Goal: Use online tool/utility: Utilize a website feature to perform a specific function

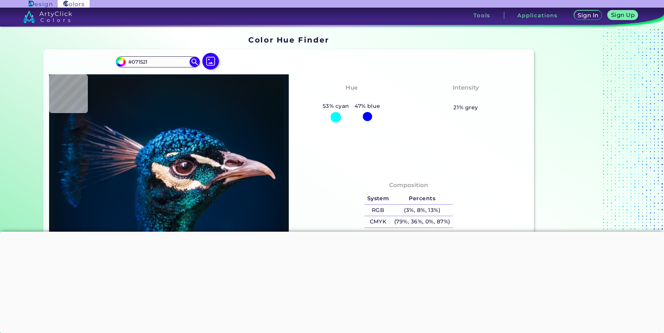
type input "#000000"
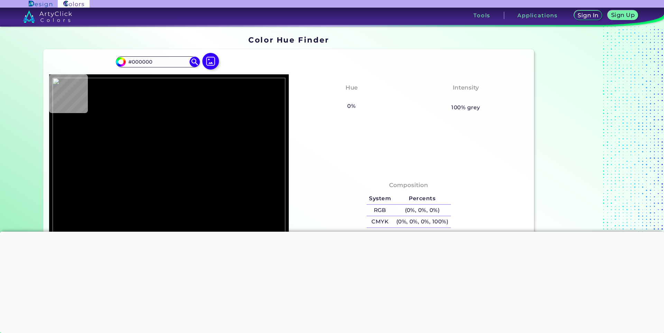
type input "#282828"
type input "#5c172f"
type input "#5C172F"
type input "#6d1b37"
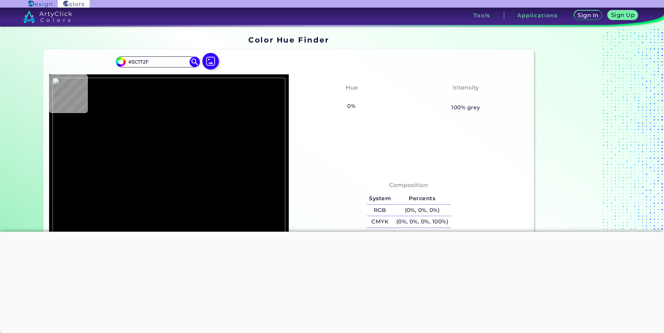
type input "#6D1B37"
type input "#711d3a"
type input "#711D3A"
type input "#4c5b6f"
type input "#4C5B6F"
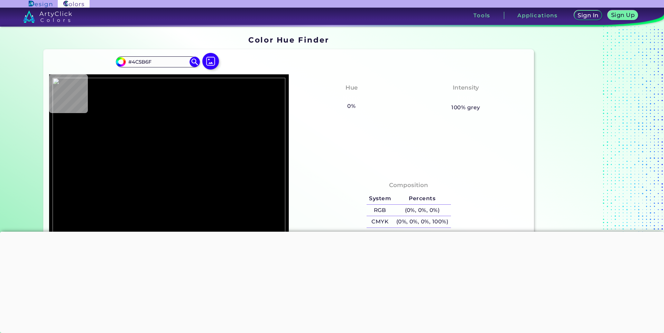
type input "#6e7885"
type input "#6E7885"
type input "#646e7b"
type input "#646E7B"
type input "#5b6573"
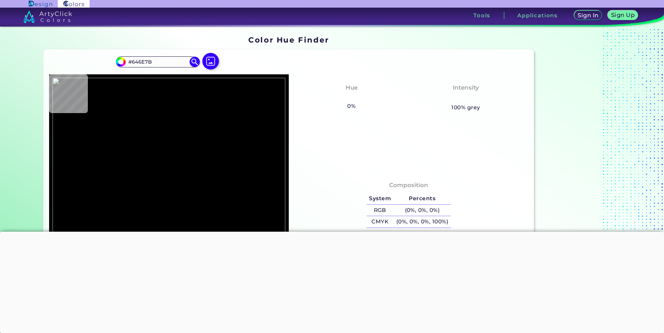
type input "#5B6573"
type input "#7e8a97"
type input "#7E8A97"
type input "#4c5d73"
type input "#4C5D73"
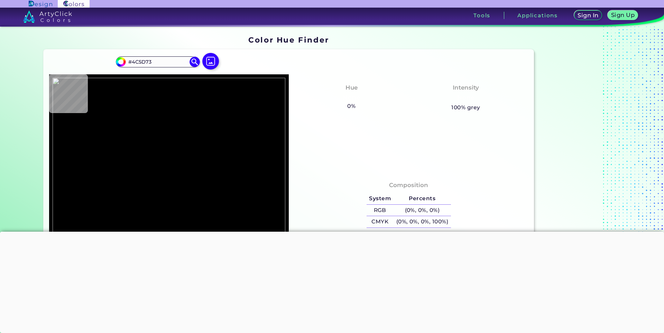
type input "#4f6075"
type input "#4F6075"
type input "#4d576f"
type input "#4D576F"
type input "#566274"
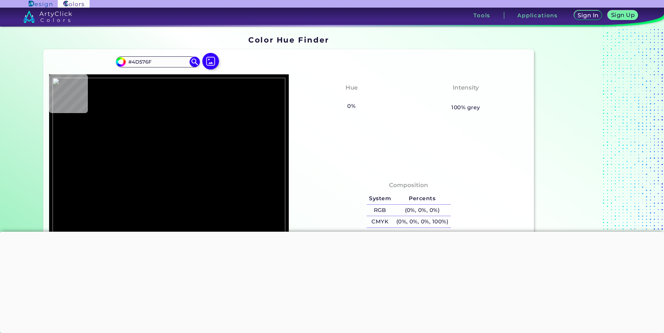
type input "#566274"
type input "#8d4a61"
type input "#8D4A61"
type input "#711d3a"
type input "#711D3A"
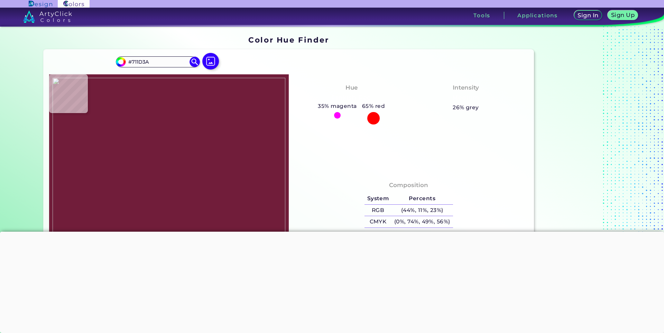
click at [263, 165] on img at bounding box center [169, 196] width 233 height 237
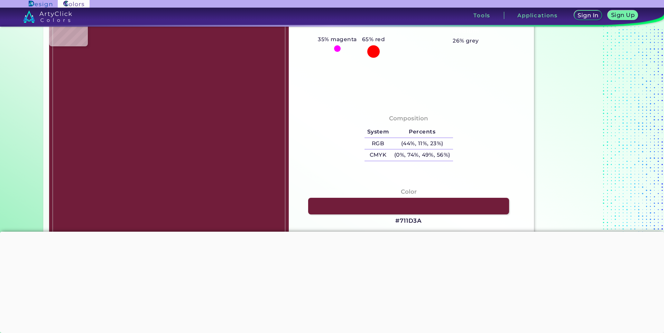
scroll to position [69, 0]
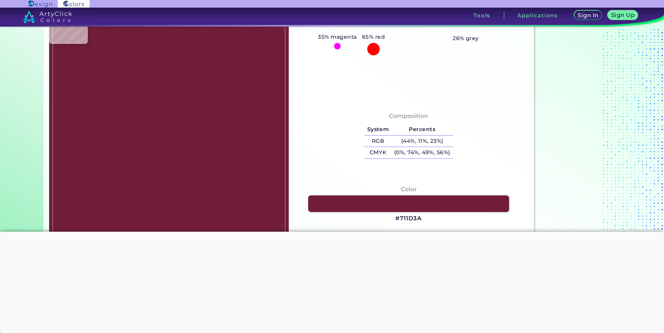
click at [262, 105] on img at bounding box center [169, 127] width 233 height 237
type input "#752830"
type input "#782933"
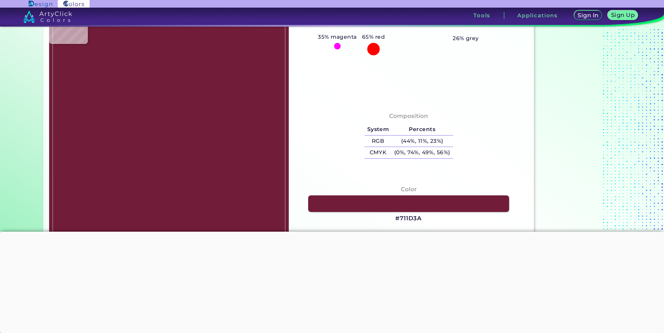
type input "#7b2b37"
type input "#7B2B37"
type input "#980d12"
type input "#980D12"
type input "#2f2f35"
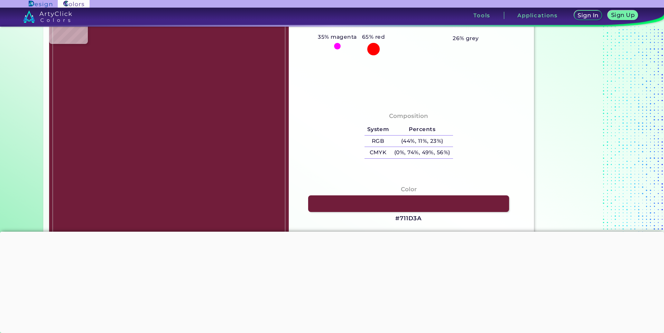
type input "#2F2F35"
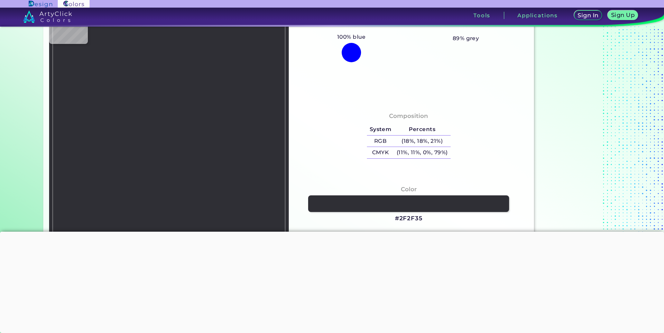
type input "#980d12"
type input "#980D12"
type input "#7b2b37"
type input "#7B2B37"
type input "#752830"
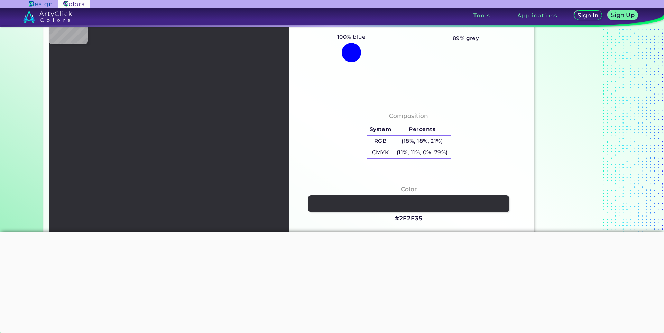
type input "#752830"
type input "#711d3a"
type input "#711D3A"
type input "#792b46"
type input "#792B46"
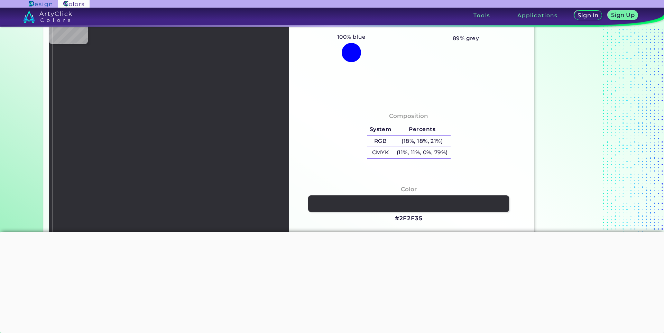
type input "#711d3a"
type input "#711D3A"
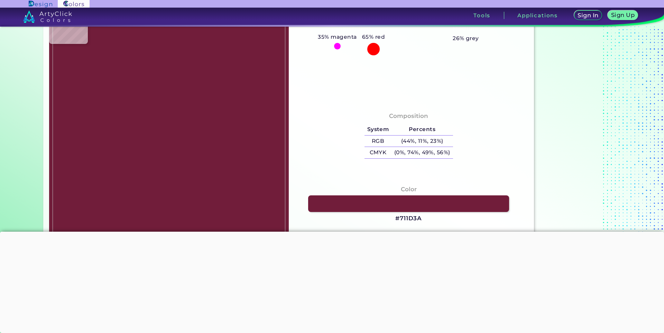
type input "#823952"
type input "#711d3a"
type input "#711D3A"
type input "#701d39"
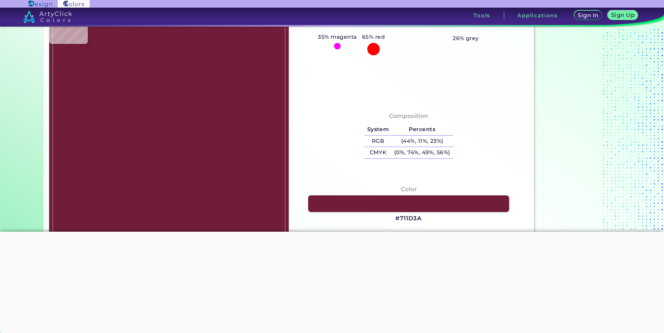
type input "#701D39"
type input "#6d1c38"
type input "#6D1C38"
type input "#6b1b36"
type input "#6B1B36"
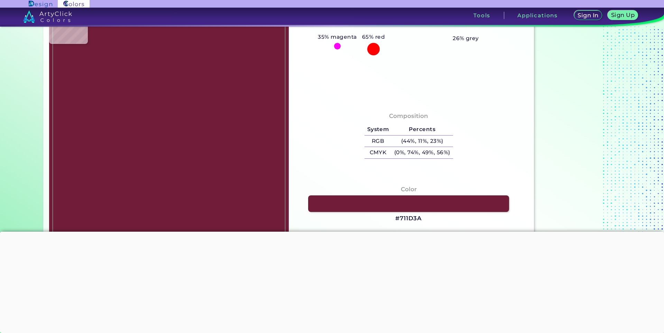
type input "#691b36"
type input "#691B36"
type input "#681a35"
type input "#681A35"
type input "#824255"
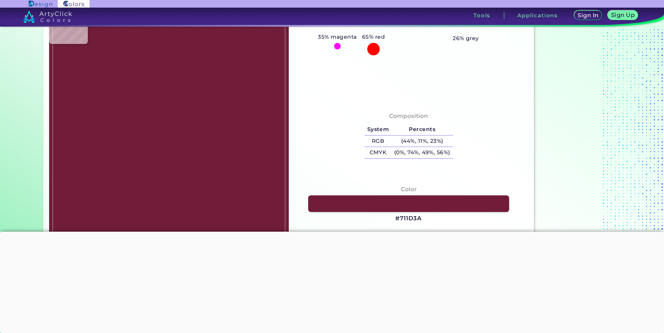
type input "#824255"
type input "#a06264"
type input "#A06264"
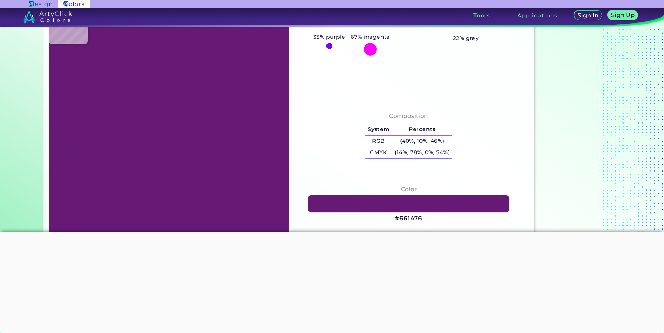
type input "#661a76"
type input "#661A76"
type input "#641933"
type input "#611831"
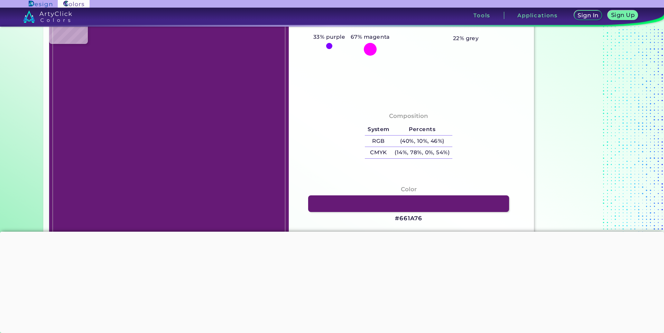
type input "#611831"
type input "#5e172f"
type input "#5E172F"
type input "#59162d"
type input "#59162D"
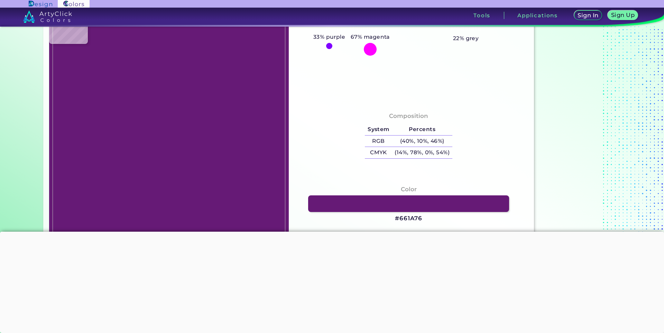
type input "#3c3c3c"
type input "#3C3C3C"
type input "#282828"
type input "#1f2020"
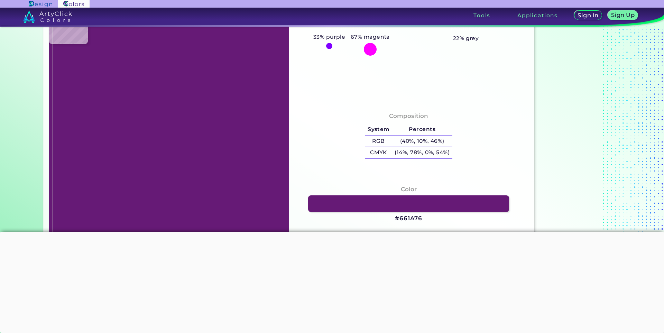
type input "#1F2020"
type input "#000000"
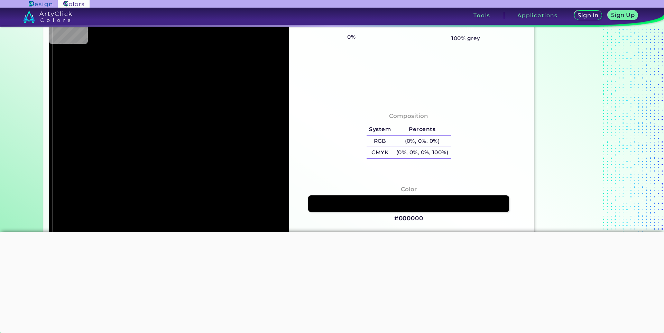
type input "#1f2020"
type input "#1F2020"
type input "#282828"
type input "#5f1830"
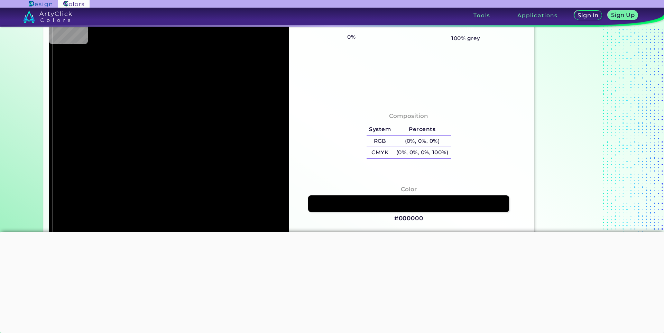
type input "#5F1830"
type input "#6b1b37"
type input "#6B1B37"
type input "#711d3a"
type input "#711D3A"
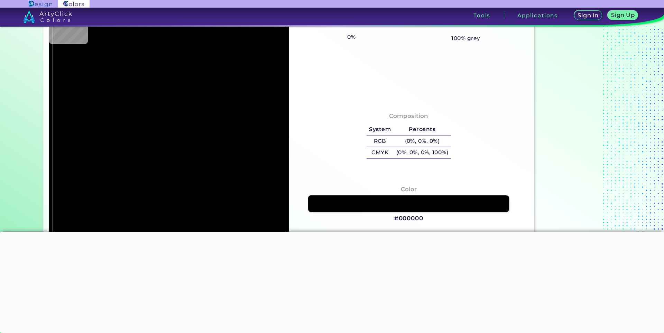
type input "#721f3c"
type input "#721F3C"
type input "#711d3a"
type input "#711D3A"
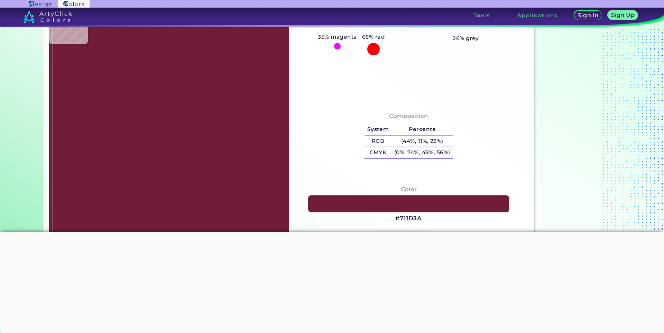
type input "#701c39"
type input "#701C39"
type input "#6e1c38"
type input "#6E1C38"
type input "#6d1c38"
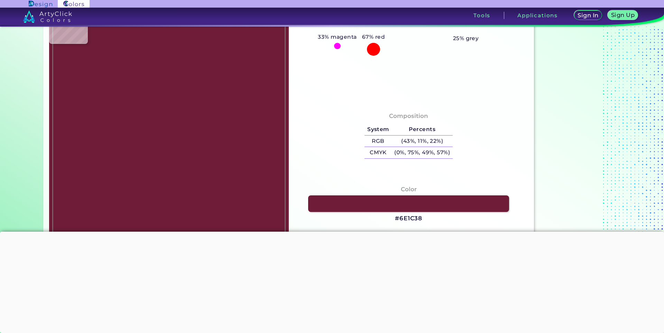
type input "#6D1C38"
type input "#6c1b37"
type input "#6C1B37"
type input "#6b1b37"
type input "#6B1B37"
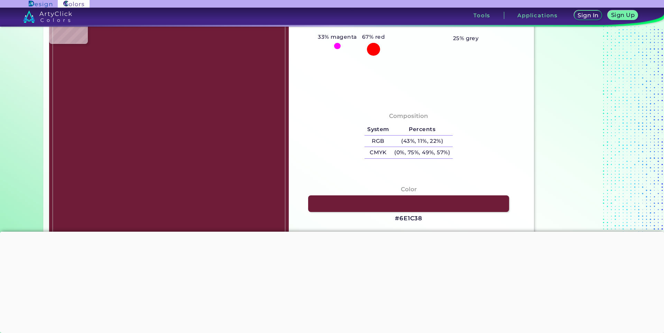
type input "#6b1b36"
type input "#6B1B36"
type input "#6a1b36"
type input "#6A1B36"
type input "#681a35"
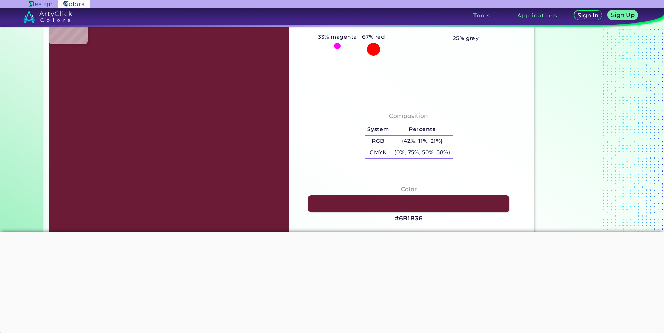
type input "#681A35"
type input "#6d2139"
type input "#6D2139"
type input "#661a34"
type input "#661A34"
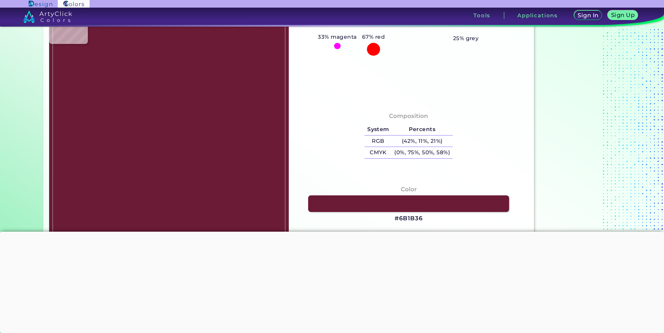
type input "#bcd9e9"
type input "#BCD9E9"
type input "#64a8df"
type input "#64A8DF"
type input "#621932"
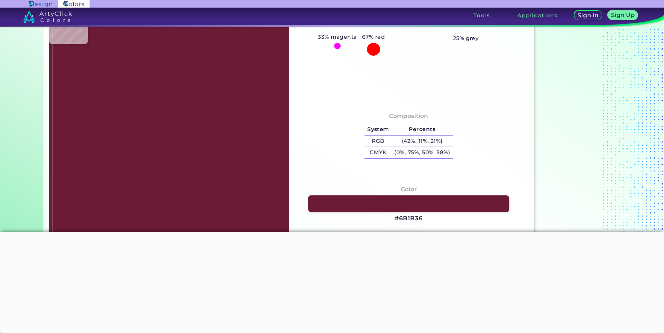
type input "#621932"
type input "#611931"
type input "#5d172f"
type input "#5D172F"
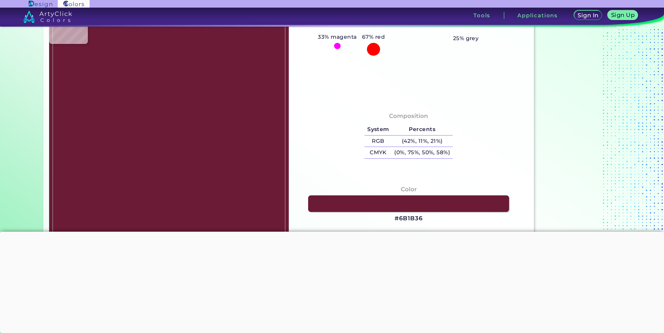
type input "#5b172e"
type input "#5B172E"
type input "#58162c"
type input "#58162C"
type input "#55152b"
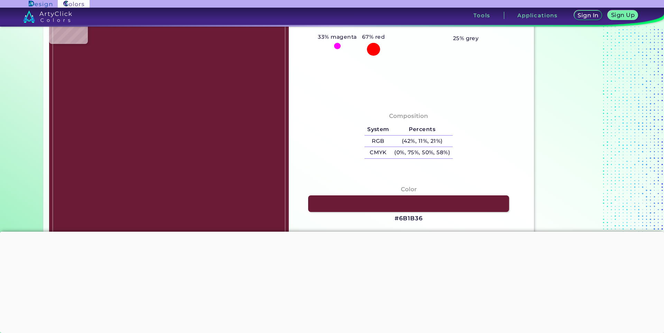
type input "#55152B"
type input "#55162b"
type input "#55162B"
type input "#55152b"
type input "#55152B"
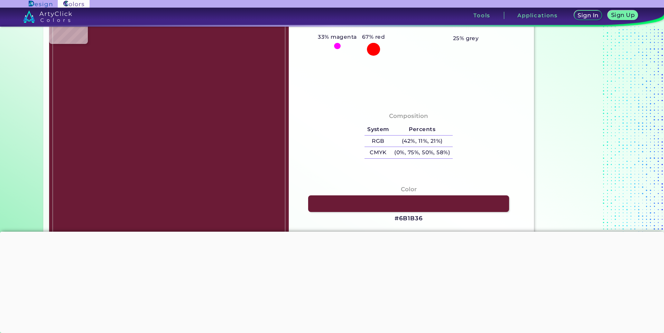
type input "#55162b"
type input "#55162B"
type input "#59162d"
type input "#59162D"
type input "#5b172e"
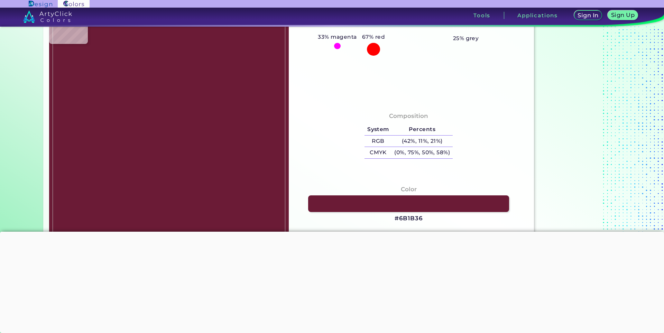
type input "#5B172E"
type input "#5c172f"
type input "#5C172F"
type input "#5f1831"
type input "#5F1831"
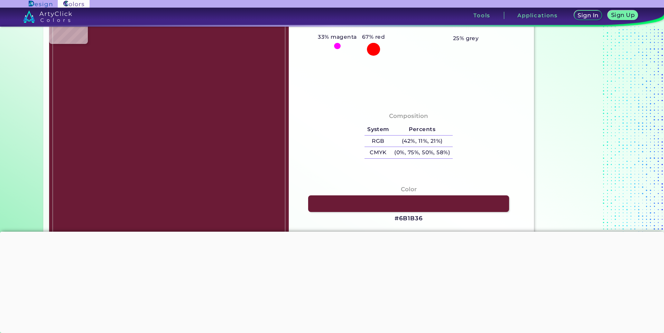
type input "#5e1830"
type input "#5E1830"
type input "#5f1830"
type input "#5F1830"
type input "#611831"
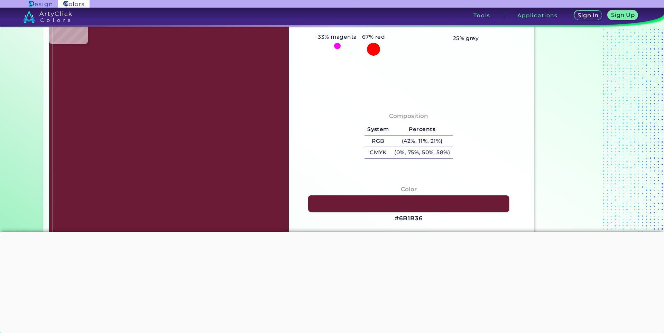
type input "#611831"
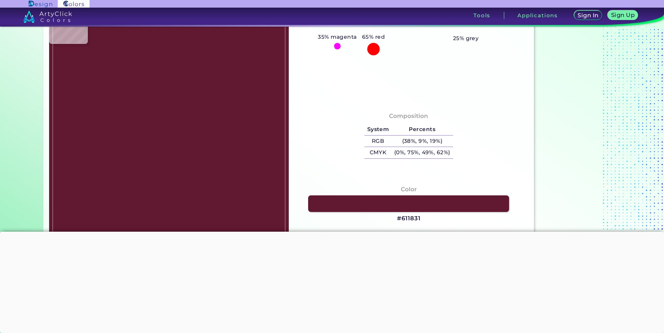
type input "#611931"
type input "#621932"
type input "#641933"
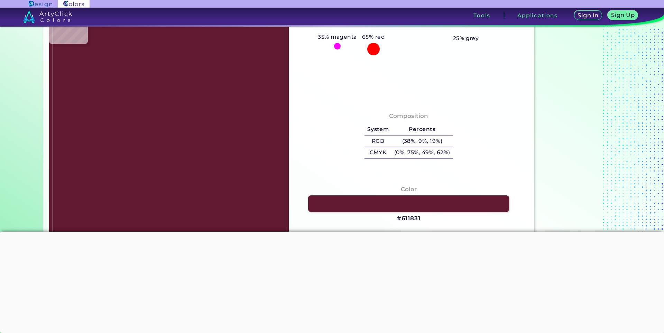
type input "#641933"
type input "#651a34"
type input "#651A34"
type input "#661a34"
type input "#661A34"
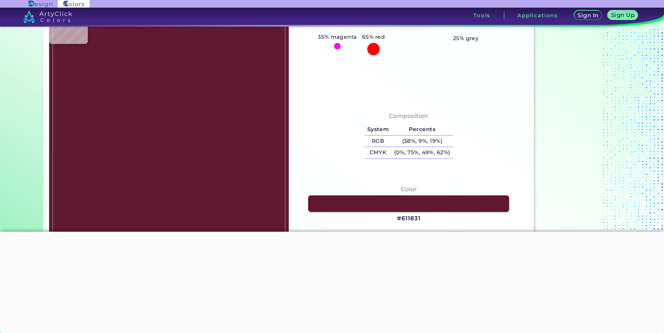
type input "#681a35"
type input "#681A35"
type input "#691b36"
type input "#691B36"
type input "#6a1b36"
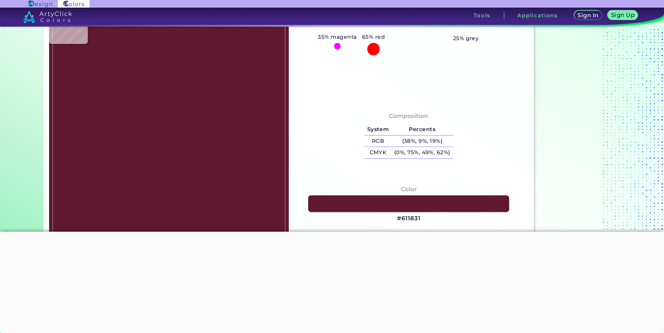
type input "#6A1B36"
type input "#6b1b37"
type input "#6B1B37"
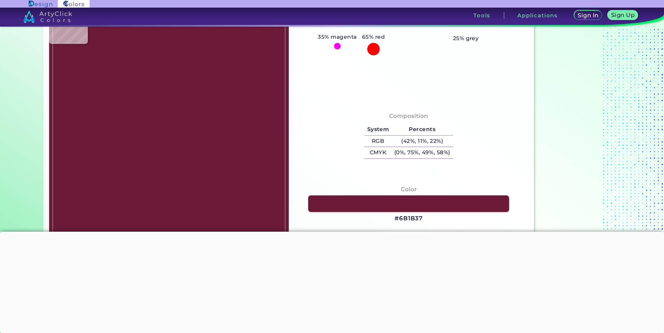
type input "#6a1b36"
type input "#6A1B36"
type input "#691b36"
type input "#691B36"
type input "#681a35"
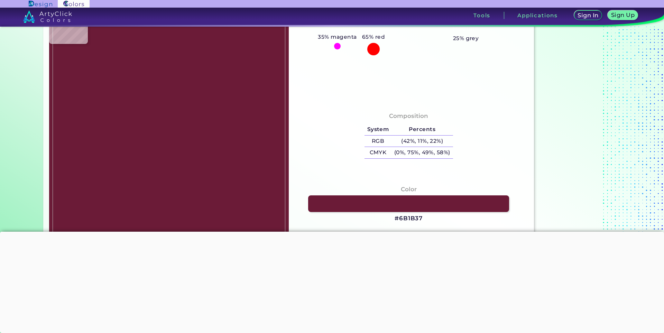
type input "#681A35"
type input "#671a35"
type input "#671A35"
type input "#661a34"
type input "#661A34"
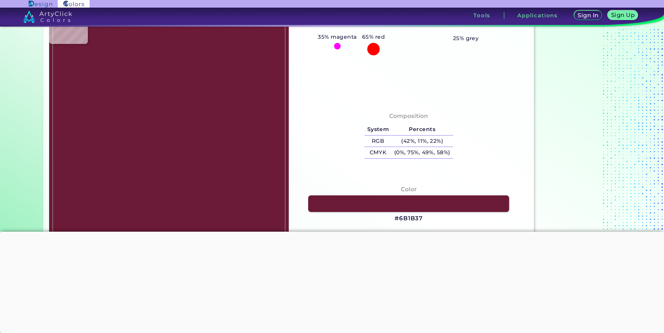
type input "#651a34"
type input "#651A34"
type input "#641933"
type input "#631932"
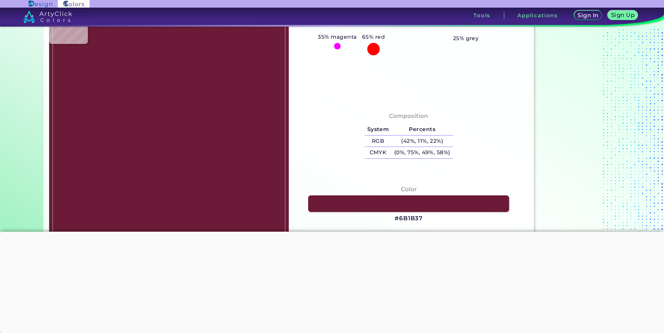
type input "#631932"
type input "#641933"
type input "#651a34"
type input "#651A34"
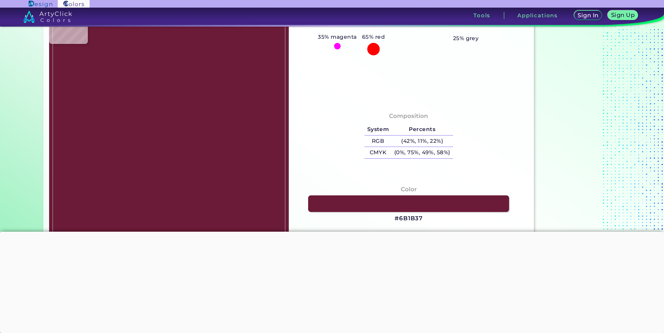
type input "#671a35"
type input "#671A35"
click at [263, 96] on img at bounding box center [169, 127] width 233 height 237
click at [376, 207] on link at bounding box center [408, 204] width 203 height 17
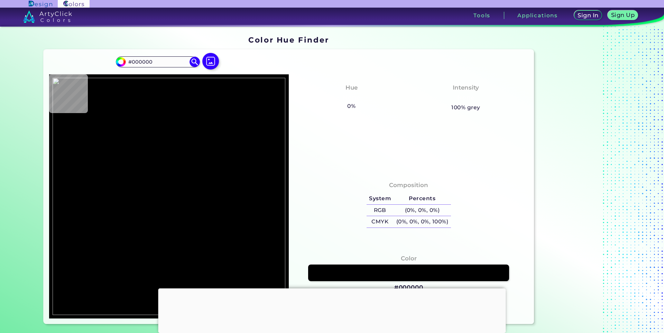
type input "#1f2020"
type input "#1F2020"
type input "#b5350c"
type input "#B5350C"
type input "#d23e0f"
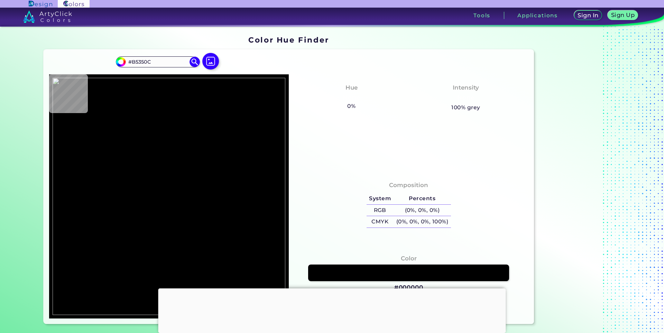
type input "#D23E0F"
type input "#de4210"
type input "#DE4210"
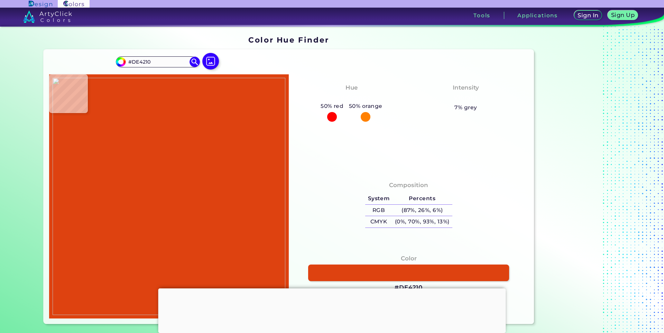
type input "#d9400f"
type input "#D9400F"
type input "#d03d0f"
type input "#D03D0F"
type input "#ffffff"
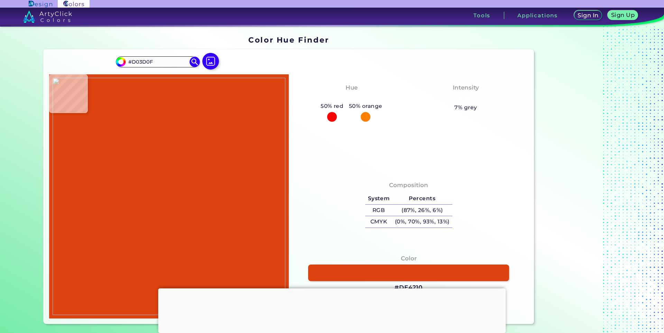
type input "#FFFFFF"
type input "#b2350c"
type input "#B2350C"
type input "#282828"
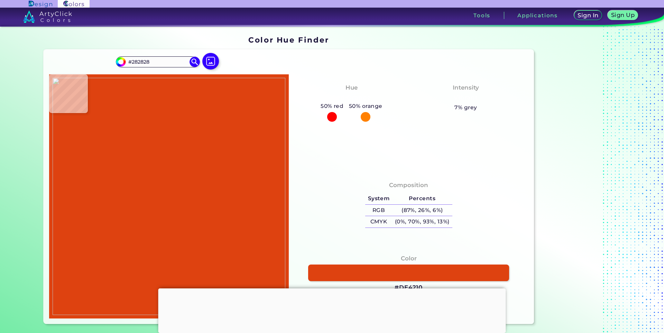
type input "#3c3c3c"
type input "#3C3C3C"
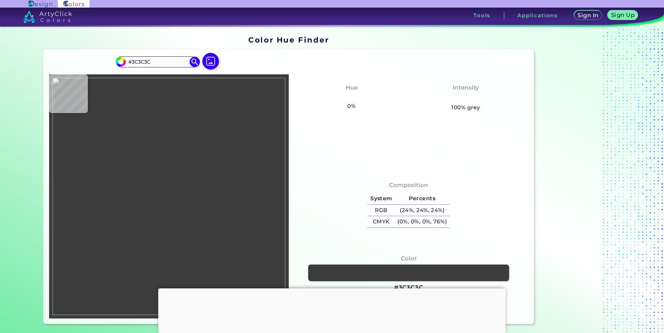
type input "#1f2020"
type input "#1F2020"
type input "#3c3c3c"
type input "#3C3C3C"
type input "#282828"
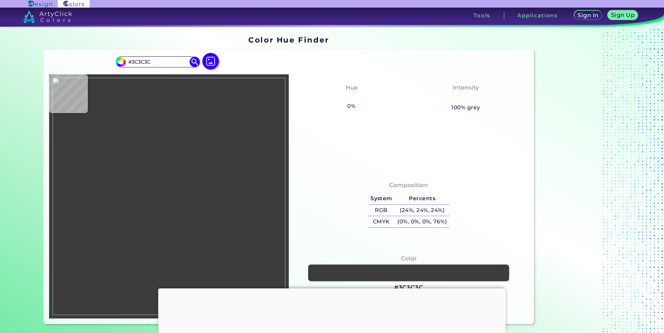
type input "#282828"
type input "#3c3c3c"
type input "#3C3C3C"
type input "#ac330c"
type input "#AC330C"
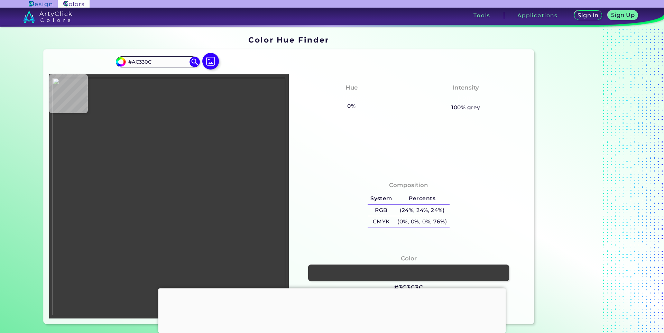
type input "#b8360d"
type input "#B8360D"
type input "#c43a0e"
type input "#C43A0E"
type input "#cd3d0e"
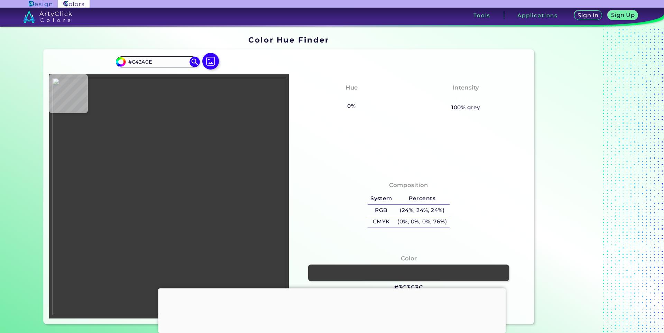
type input "#CD3D0E"
type input "#d33e0f"
type input "#D33E0F"
type input "#da410f"
type input "#DA410F"
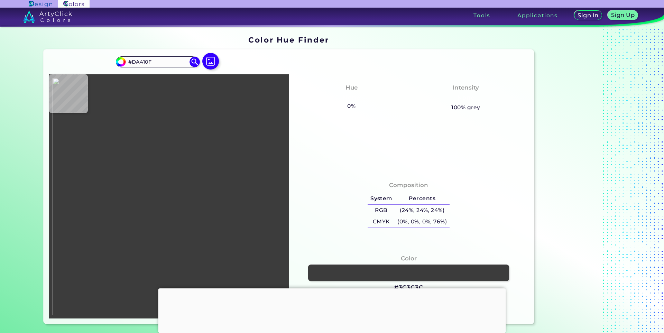
type input "#de4210"
type input "#DE4210"
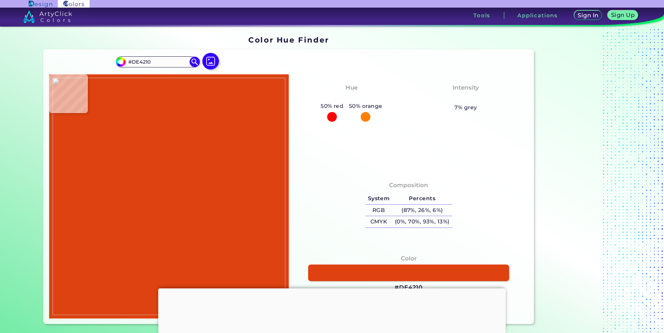
type input "#da410f"
type input "#DA410F"
type input "#bc370d"
type input "#BC370D"
type input "#282828"
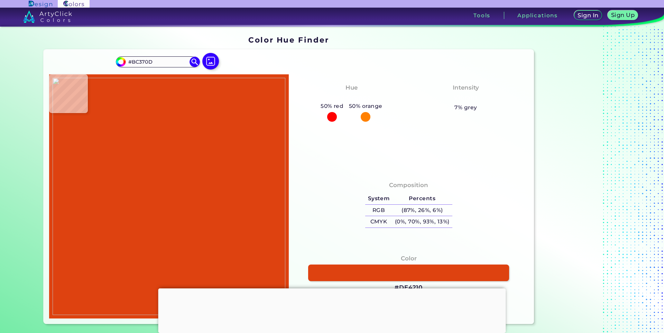
type input "#282828"
type input "#1f2020"
type input "#1F2020"
type input "#000000"
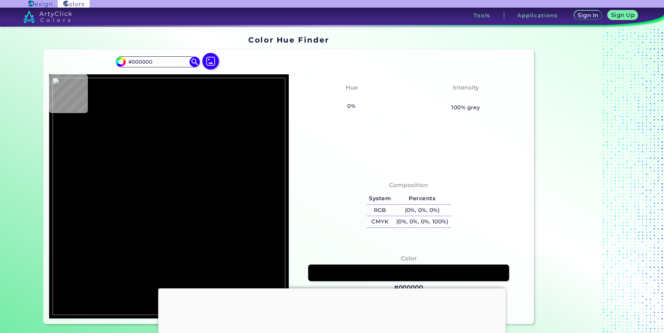
type input "#1f2020"
type input "#1F2020"
type input "#282828"
type input "#a7310c"
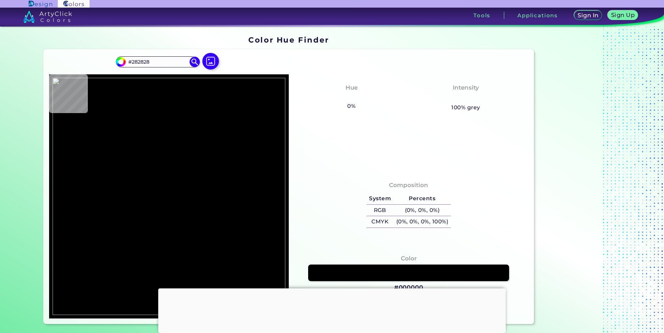
type input "#A7310C"
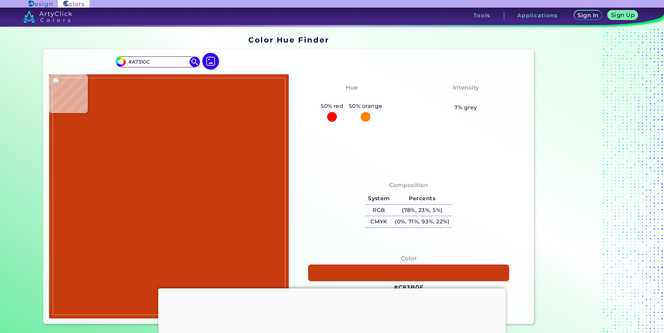
type input "#c83b0e"
type input "#C83B0E"
type input "#dc4110"
type input "#DC4110"
type input "#de4210"
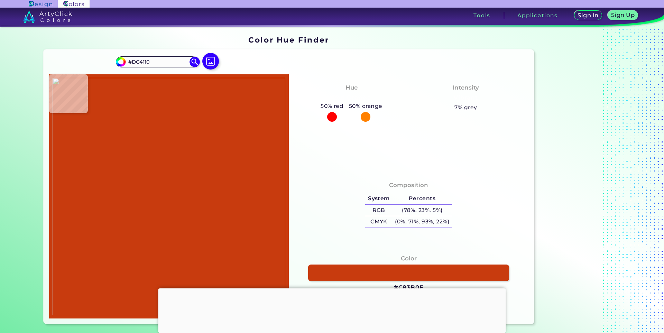
type input "#DE4210"
type input "#293a48"
type input "#293A48"
type input "#2f3940"
type input "#2F3940"
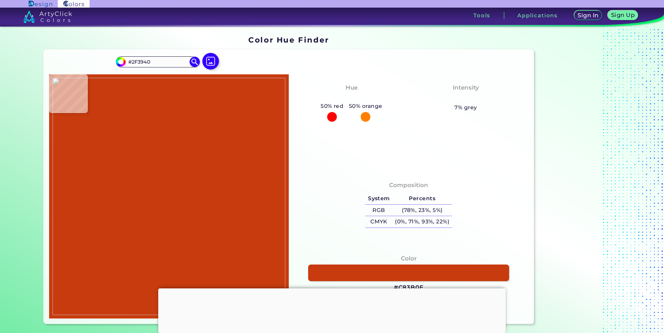
type input "#25313d"
type input "#25313D"
type input "#25303d"
type input "#25303D"
type input "#283440"
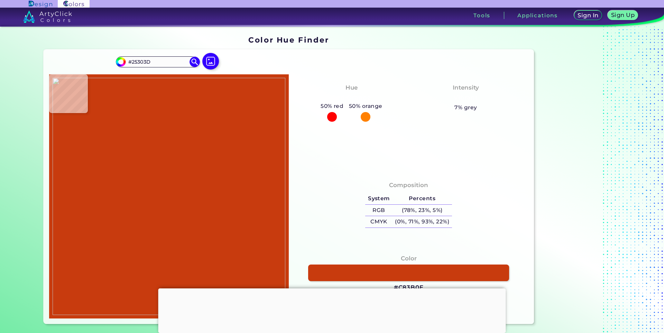
type input "#283440"
type input "#2a2d29"
type input "#2A2D29"
type input "#303538"
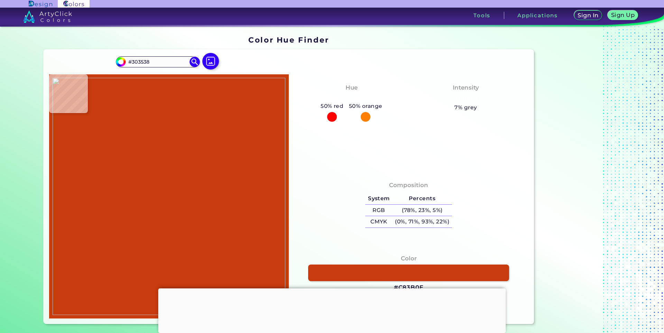
type input "#353b3e"
type input "#353B3E"
type input "#3c3b37"
type input "#3C3B37"
type input "#3d3b37"
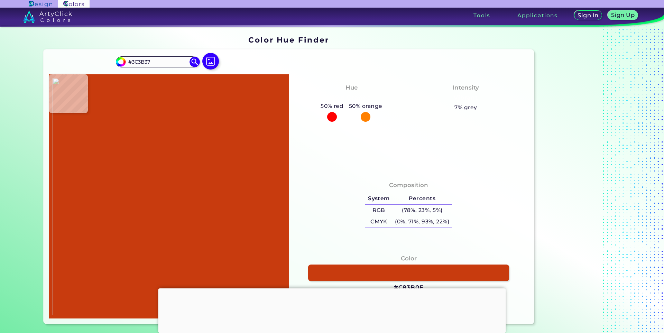
type input "#3D3B37"
type input "#3d3a35"
type input "#3D3A35"
type input "#3a3934"
type input "#3A3934"
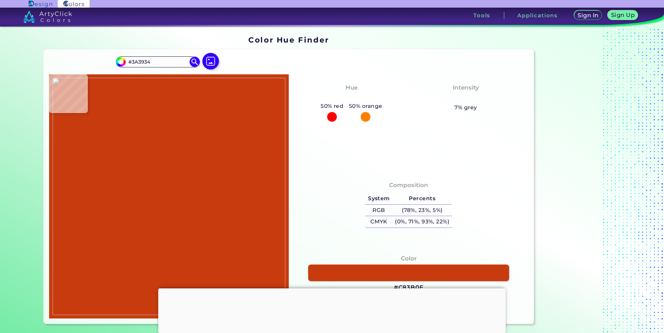
type input "#373a34"
type input "#373A34"
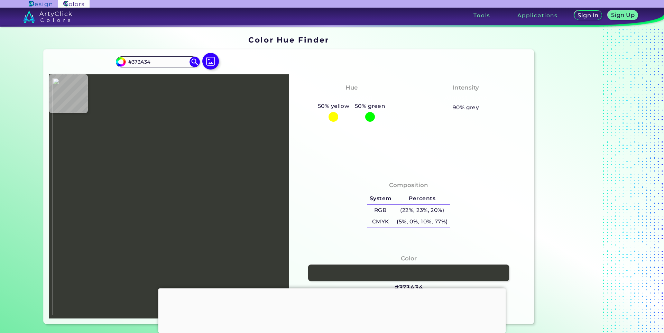
type input "#343636"
type input "#c25d3d"
type input "#C25D3D"
type input "#de4210"
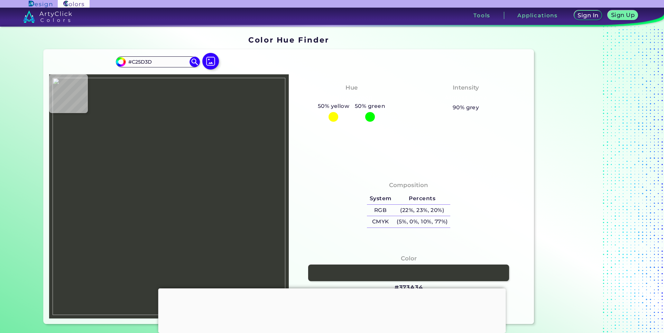
type input "#DE4210"
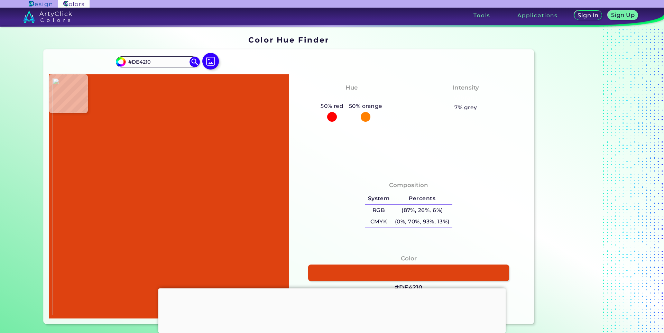
type input "#bf5c3e"
type input "#BF5C3E"
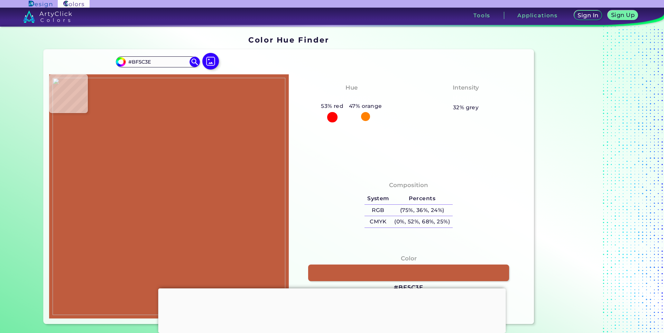
type input "#2b3443"
type input "#2B3443"
type input "#de4210"
type input "#DE4210"
type input "#c0390d"
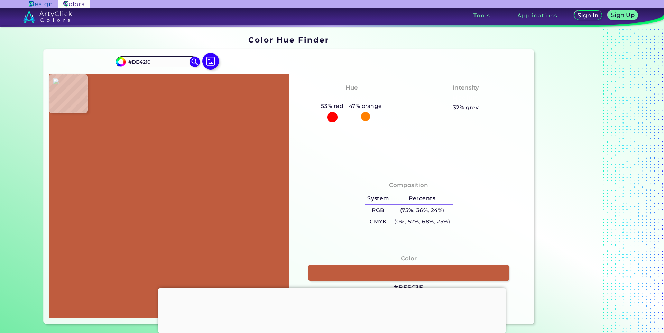
type input "#C0390D"
type input "#282828"
type input "#1f2020"
type input "#1F2020"
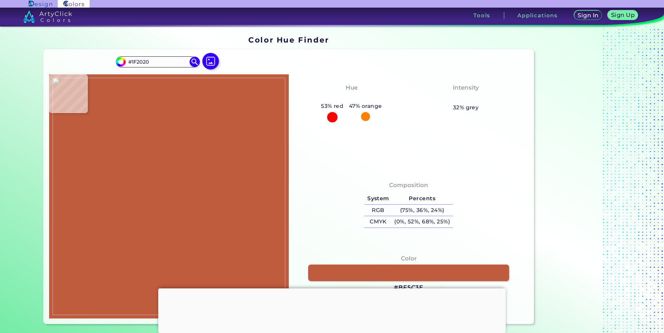
type input "#000000"
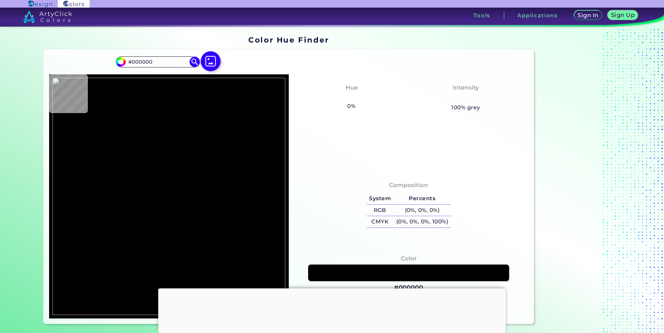
click at [209, 63] on img at bounding box center [211, 62] width 20 height 20
click at [0, 0] on input "file" at bounding box center [0, 0] width 0 height 0
type input "#1f2020"
type input "#1F2020"
type input "#282828"
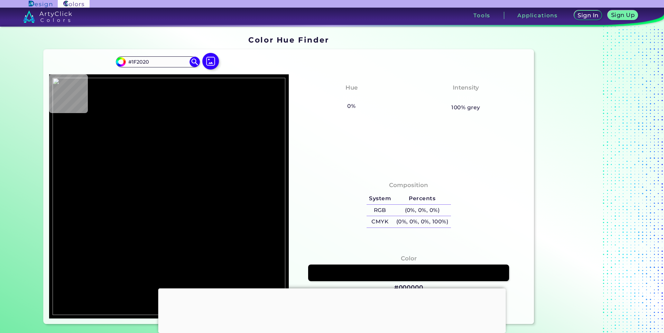
type input "#282828"
type input "#af340c"
type input "#AF340C"
type input "#c0390d"
type input "#C0390D"
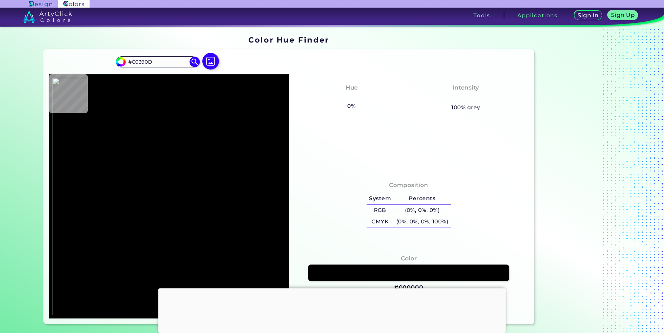
type input "#d24315"
type input "#D24315"
type input "#d9400f"
type input "#D9400F"
type input "#de4210"
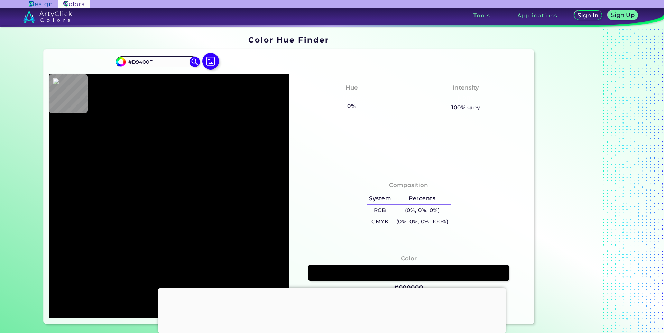
type input "#DE4210"
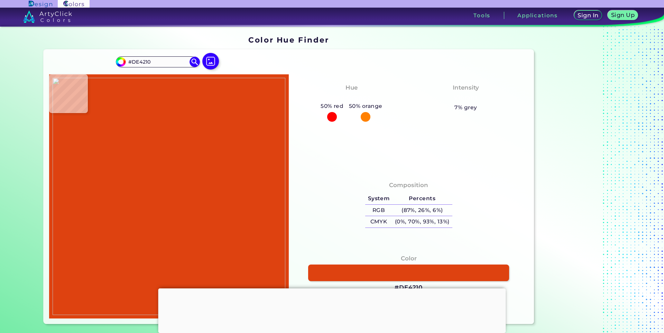
type input "#08161f"
type input "#08161F"
type input "#0e1a23"
type input "#0E1A23"
type input "#0d141a"
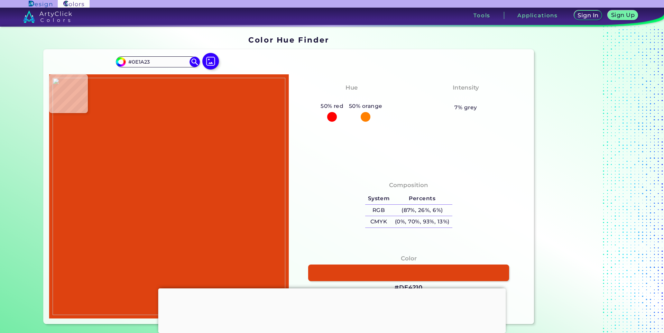
type input "#0D141A"
type input "#1c2524"
type input "#1C2524"
type input "#4e5555"
type input "#4E5555"
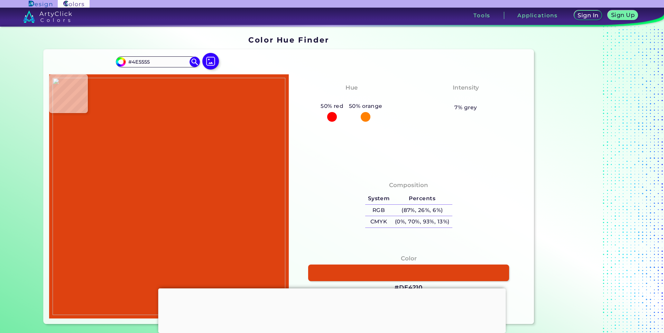
type input "#4b4c4a"
type input "#4B4C4A"
type input "#676866"
type input "#282f31"
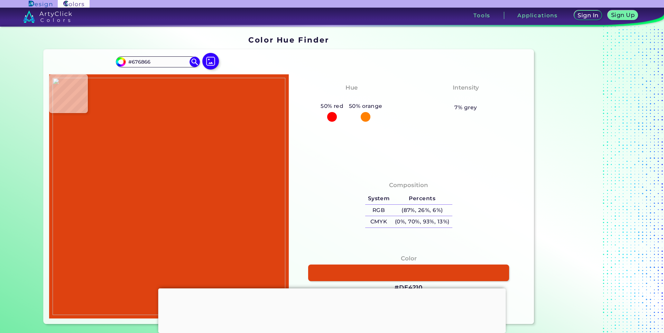
type input "#282F31"
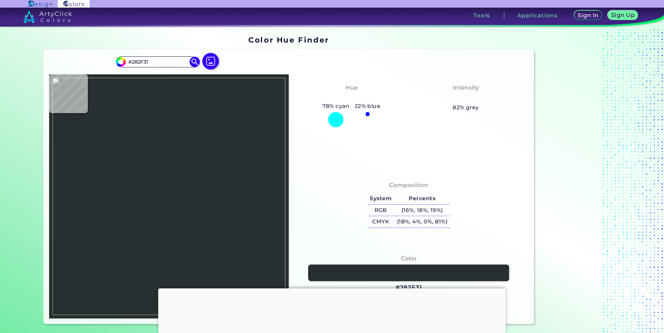
type input "#4c5053"
type input "#4C5053"
type input "#505558"
type input "#53575b"
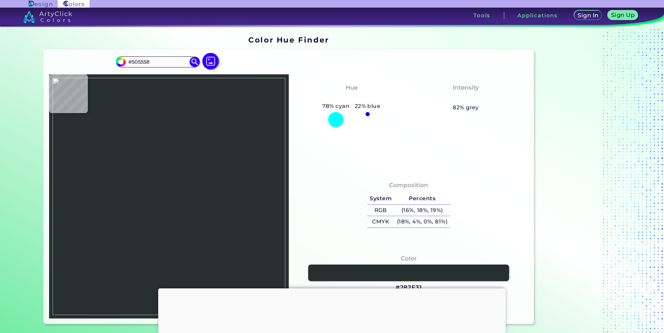
type input "#53575B"
type input "#4f5357"
type input "#4F5357"
type input "#4c5053"
type input "#4C5053"
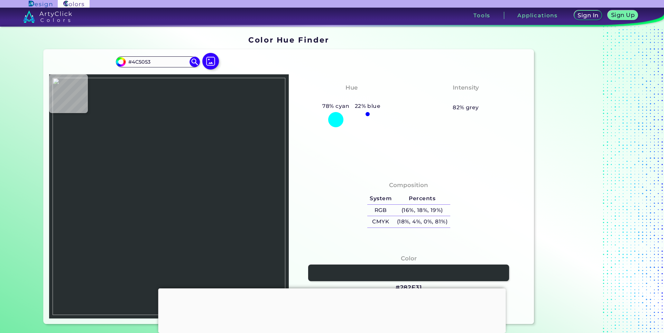
type input "#495052"
type input "#464d4f"
type input "#464D4F"
type input "#454b4d"
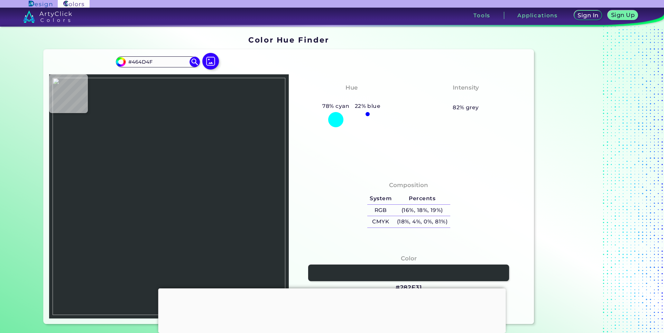
type input "#454B4D"
type input "#3e4749"
type input "#3E4749"
type input "#3a4344"
type input "#3A4344"
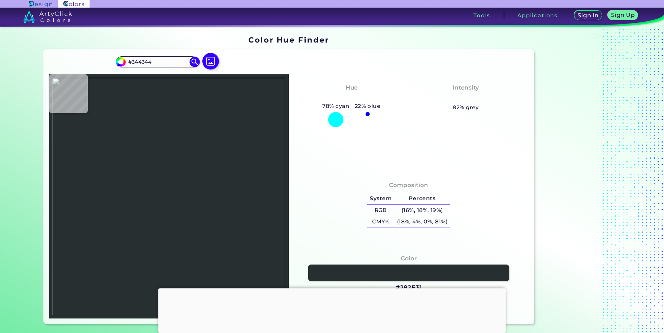
type input "#30383a"
type input "#30383A"
type input "#384143"
type input "#394243"
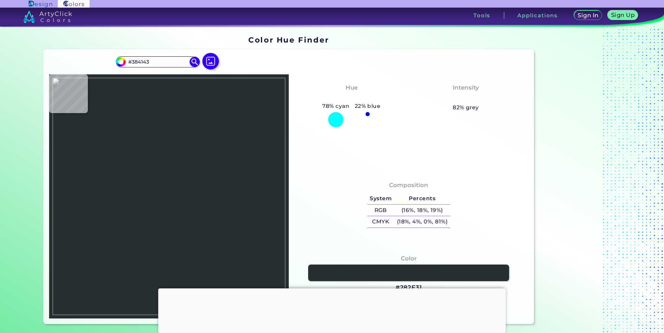
type input "#394243"
type input "#3a4345"
type input "#3A4345"
type input "#384142"
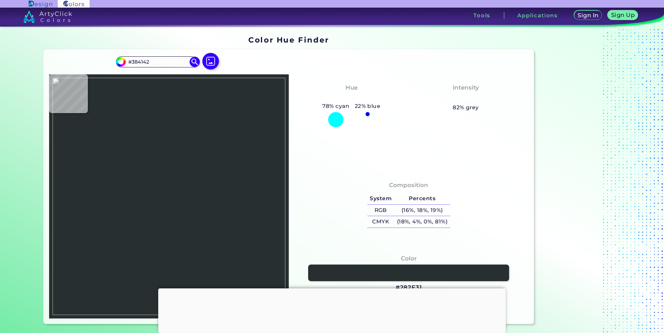
type input "#3a4345"
type input "#3A4345"
type input "#353e40"
type input "#353E40"
type input "#333c3d"
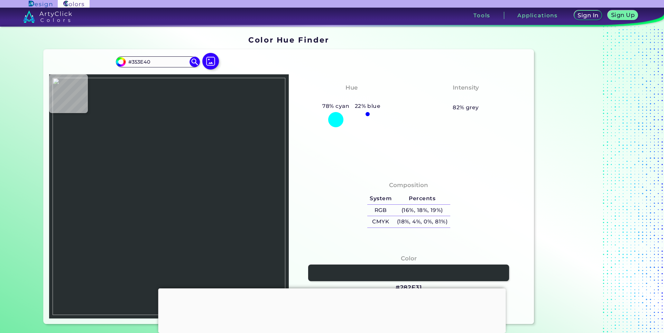
type input "#333C3D"
type input "#2c3436"
type input "#2C3436"
type input "#3f484a"
type input "#3F484A"
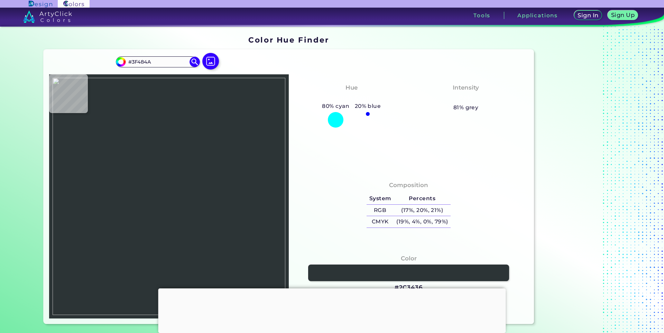
type input "#3e4749"
type input "#3E4749"
type input "#474e50"
type input "#474E50"
type input "#4c5456"
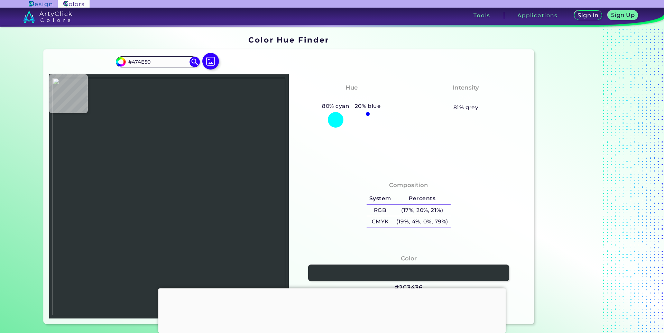
type input "#4C5456"
type input "#4e5356"
type input "#4E5356"
type input "#444e4f"
type input "#444E4F"
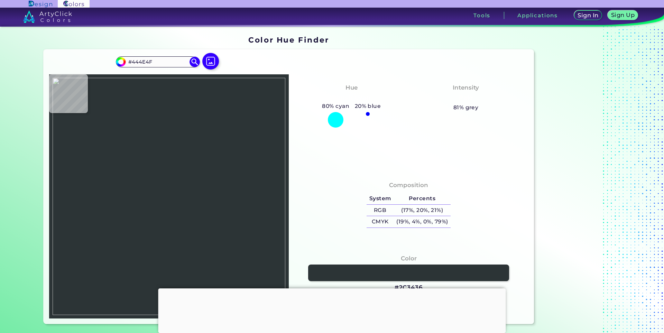
type input "#4a5153"
type input "#4A5153"
type input "#6b6a6a"
type input "#6B6A6A"
type input "#ececed"
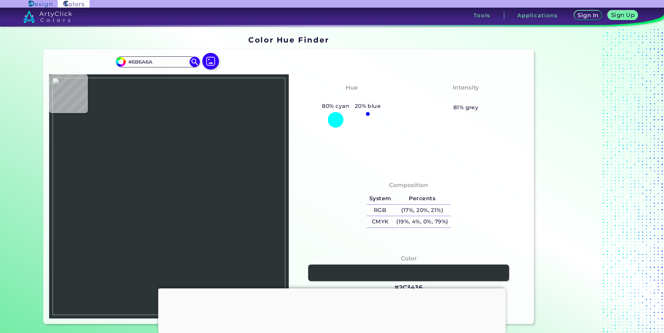
type input "#ECECED"
type input "#df4d1e"
type input "#DF4D1E"
type input "#de4210"
type input "#DE4210"
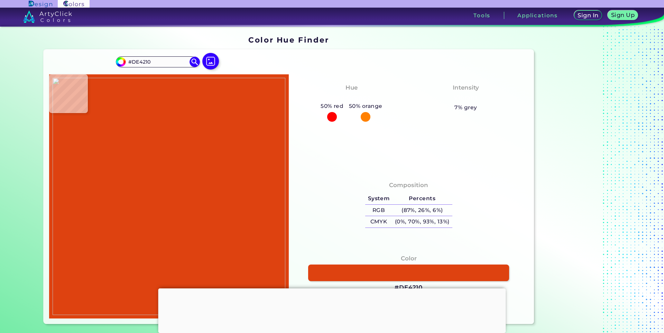
click at [266, 173] on img at bounding box center [169, 196] width 233 height 237
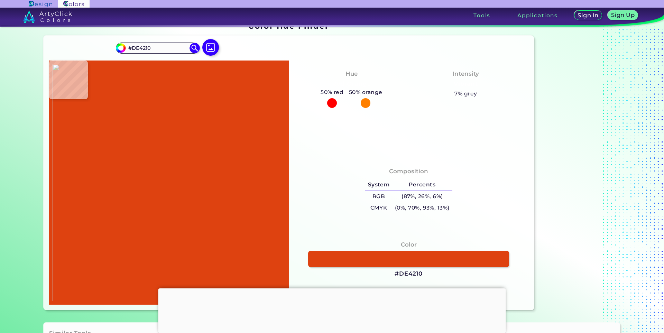
scroll to position [69, 0]
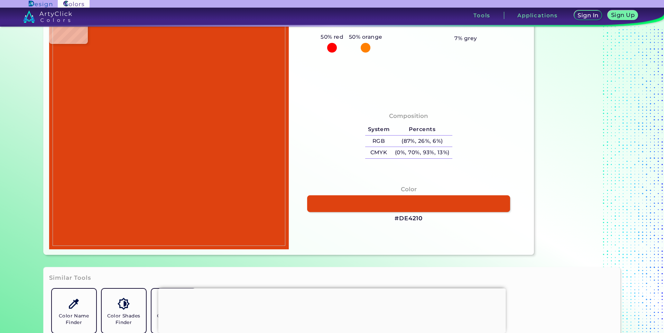
click at [362, 198] on link at bounding box center [408, 204] width 203 height 17
